Goal: Check status: Check status

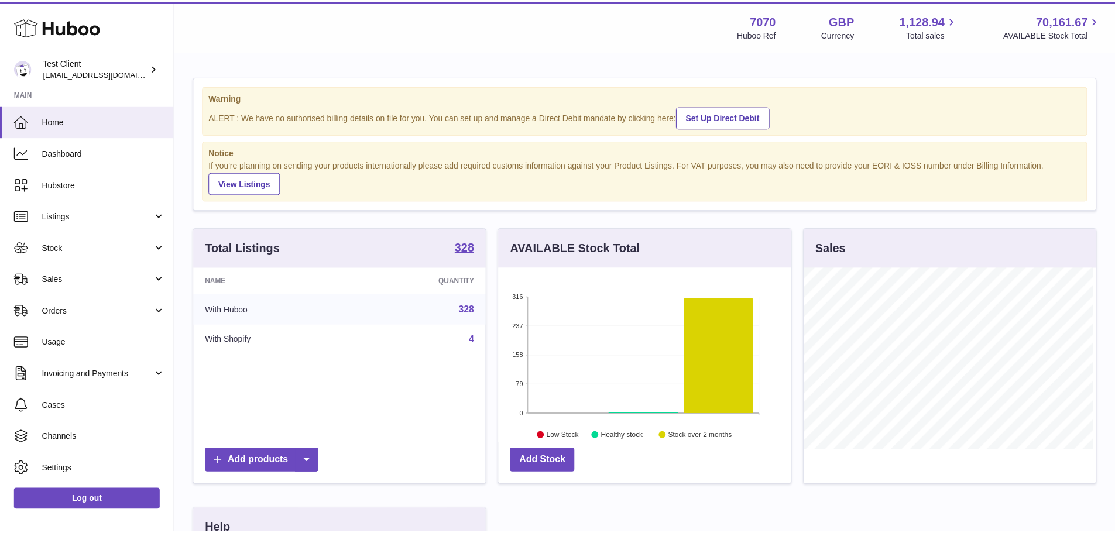
scroll to position [183, 295]
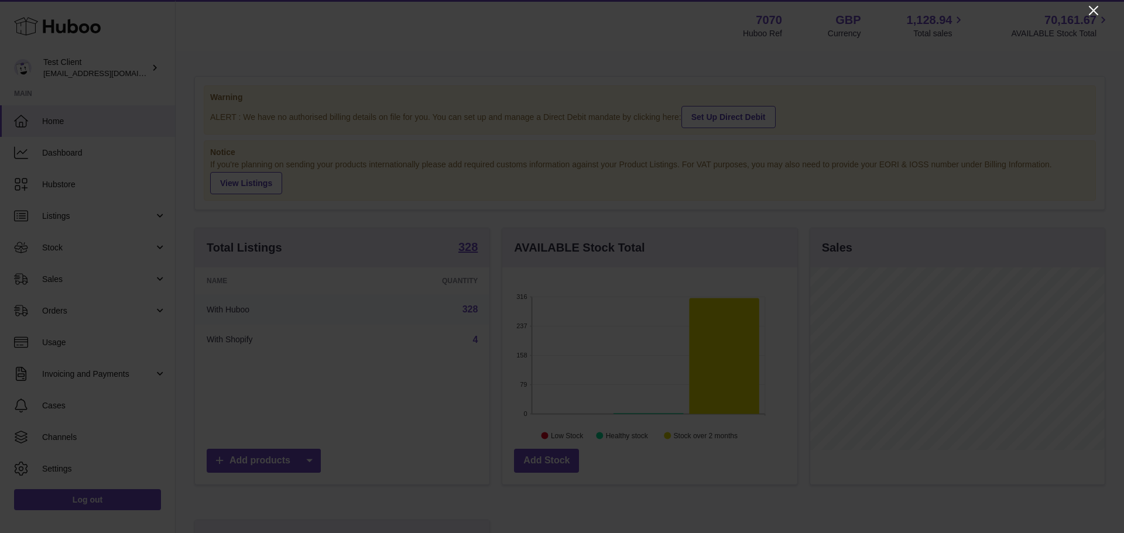
click at [1099, 15] on icon "Close" at bounding box center [1093, 11] width 14 height 14
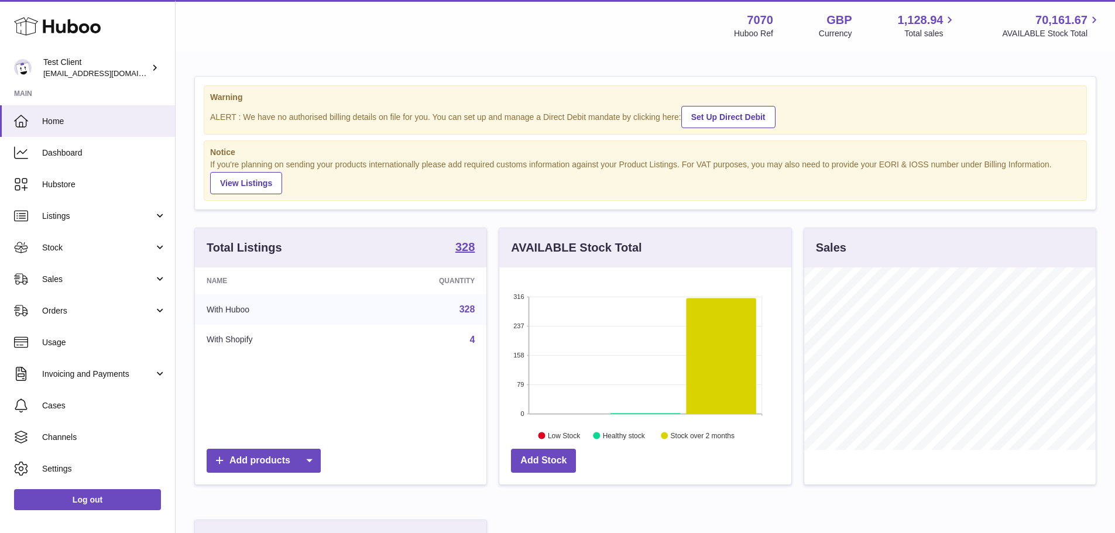
scroll to position [183, 292]
drag, startPoint x: 76, startPoint y: 277, endPoint x: 77, endPoint y: 296, distance: 18.8
click at [76, 277] on span "Sales" at bounding box center [98, 279] width 112 height 11
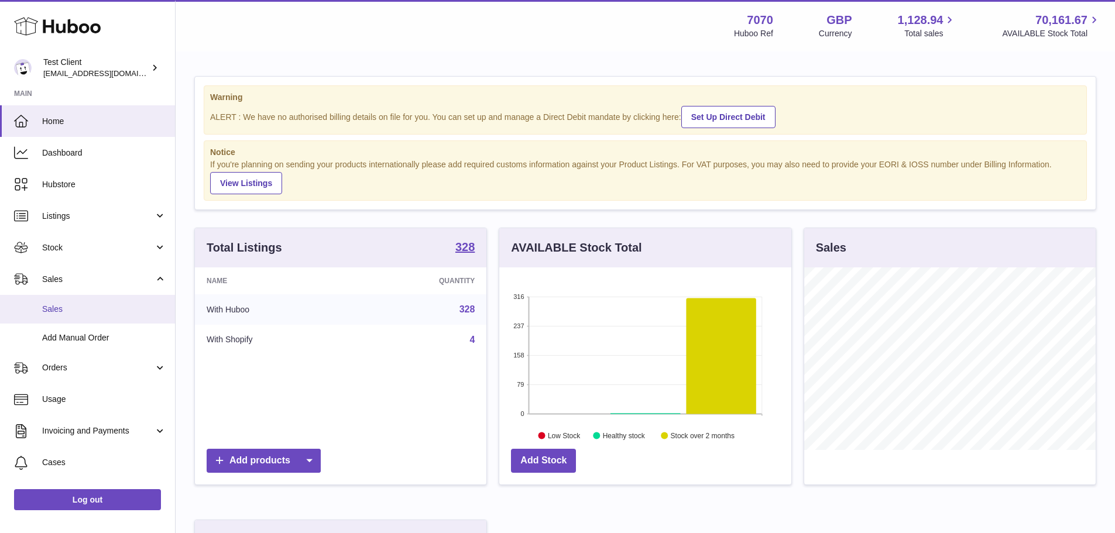
click at [79, 311] on span "Sales" at bounding box center [104, 309] width 124 height 11
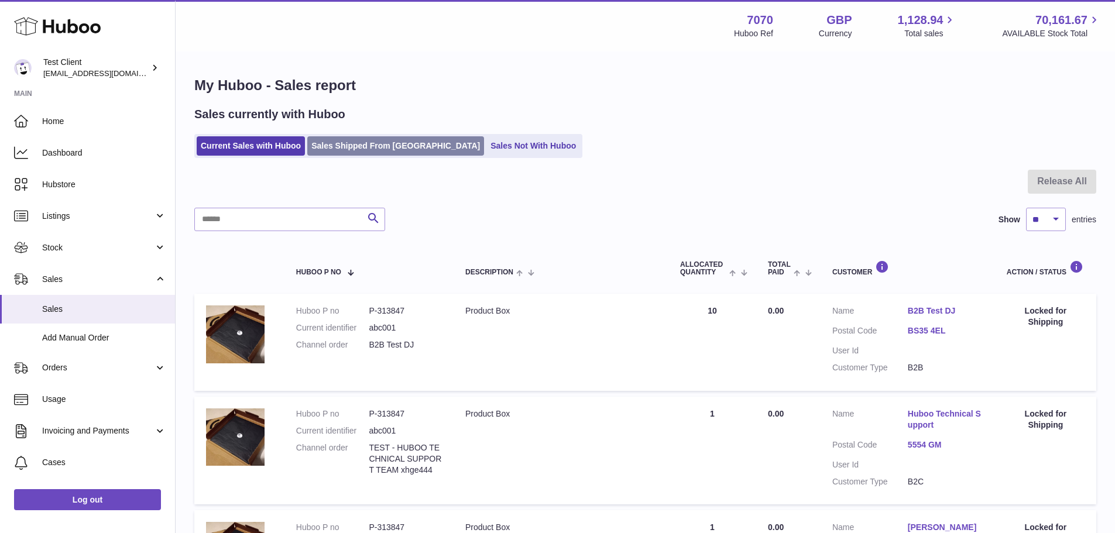
click at [377, 144] on link "Sales Shipped From [GEOGRAPHIC_DATA]" at bounding box center [395, 145] width 177 height 19
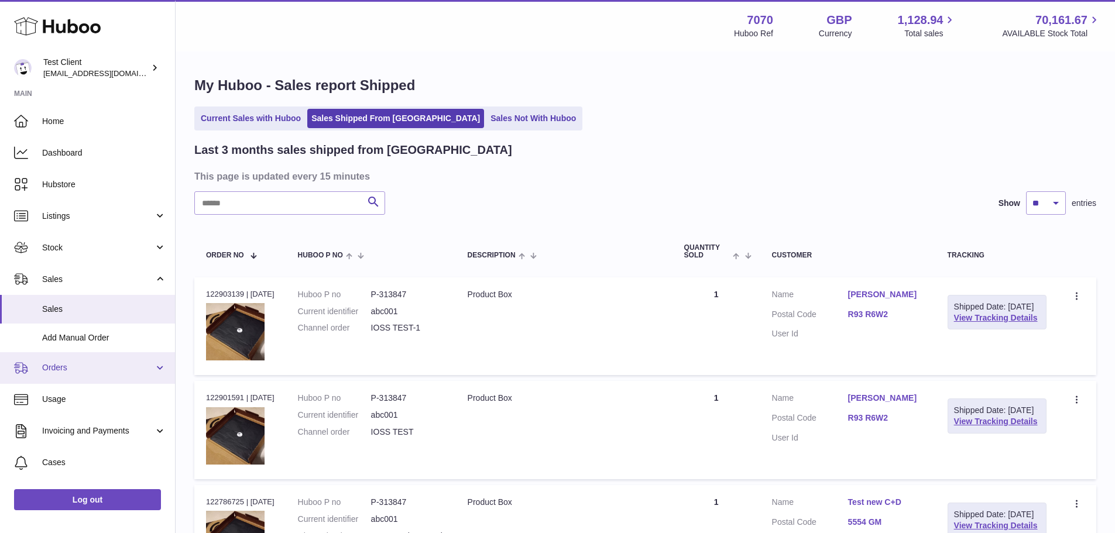
click at [78, 365] on span "Orders" at bounding box center [98, 367] width 112 height 11
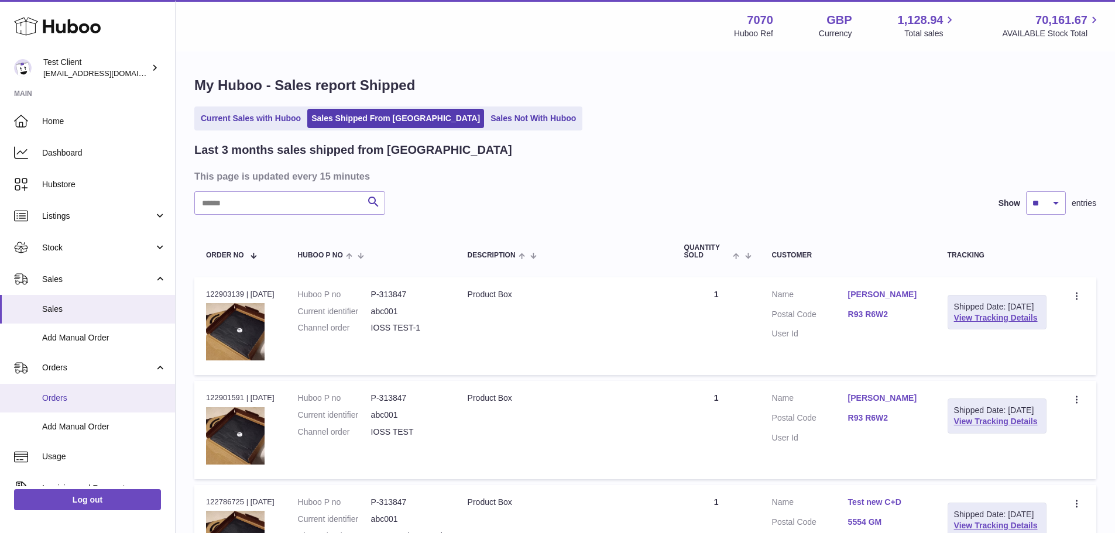
click at [83, 404] on link "Orders" at bounding box center [87, 398] width 175 height 29
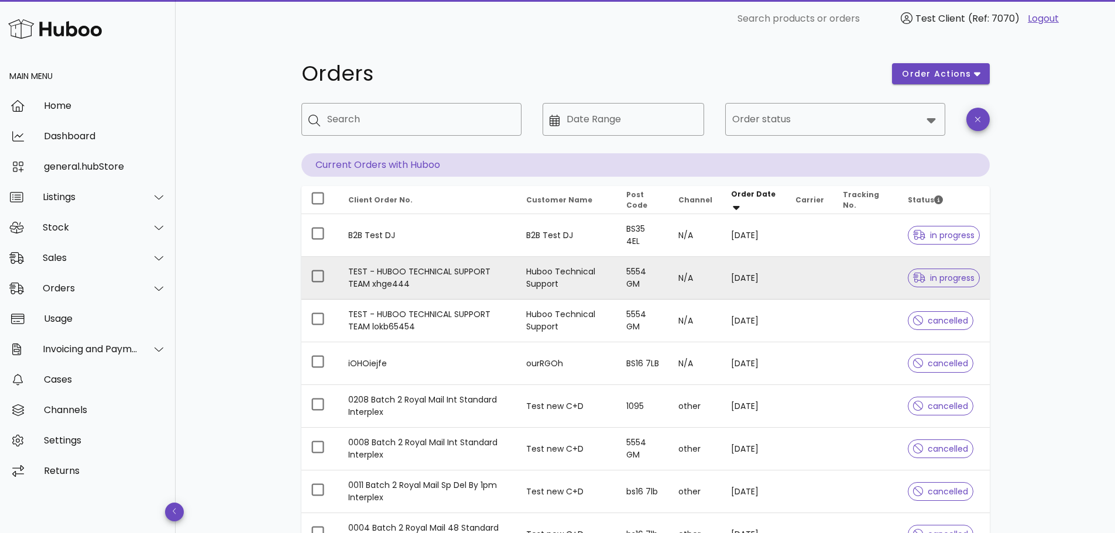
click at [414, 270] on td "TEST - HUBOO TECHNICAL SUPPORT TEAM xhge444" at bounding box center [428, 278] width 178 height 43
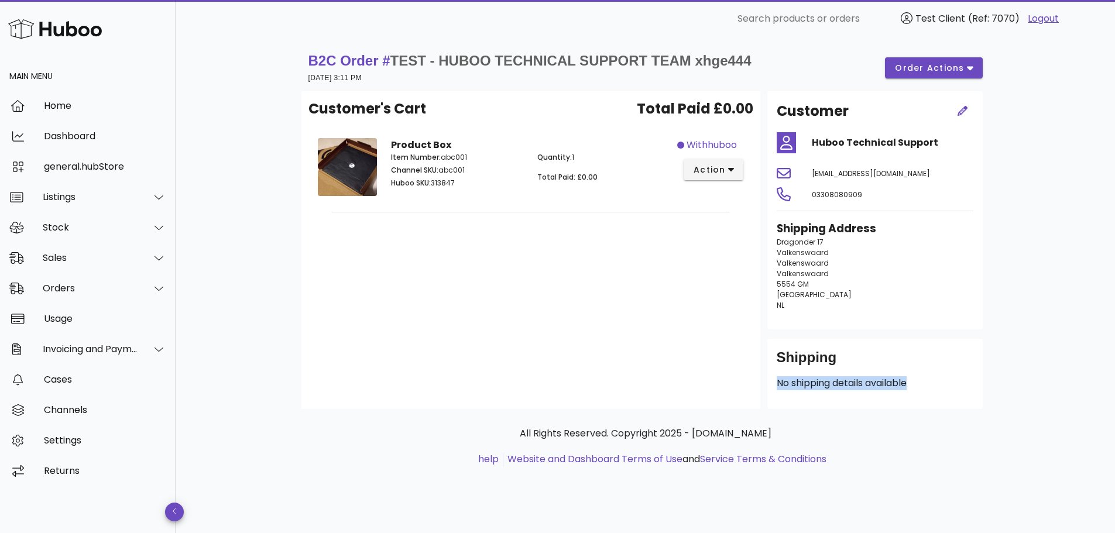
drag, startPoint x: 777, startPoint y: 382, endPoint x: 956, endPoint y: 389, distance: 179.2
click at [956, 389] on p "No shipping details available" at bounding box center [875, 383] width 197 height 14
click at [879, 383] on p "No shipping details available" at bounding box center [875, 383] width 197 height 14
